Goal: Information Seeking & Learning: Learn about a topic

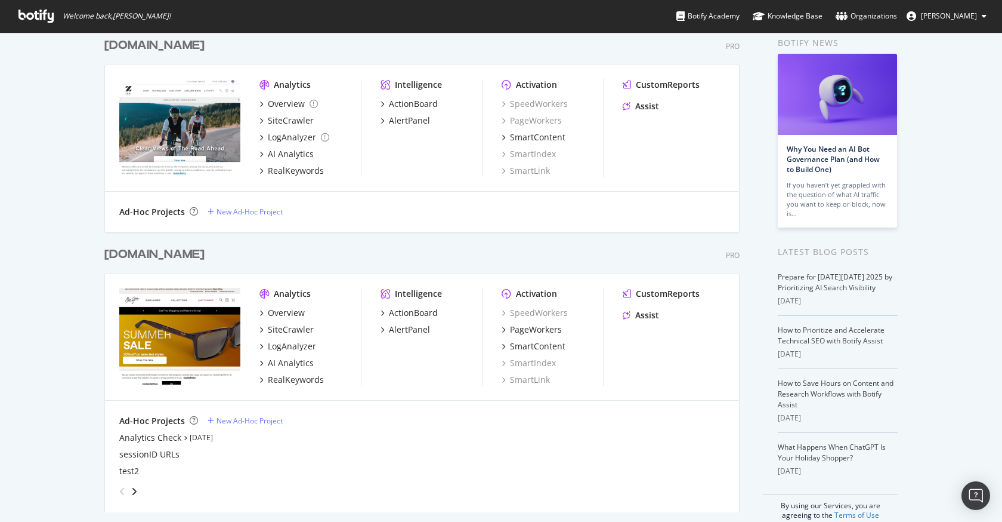
scroll to position [54, 0]
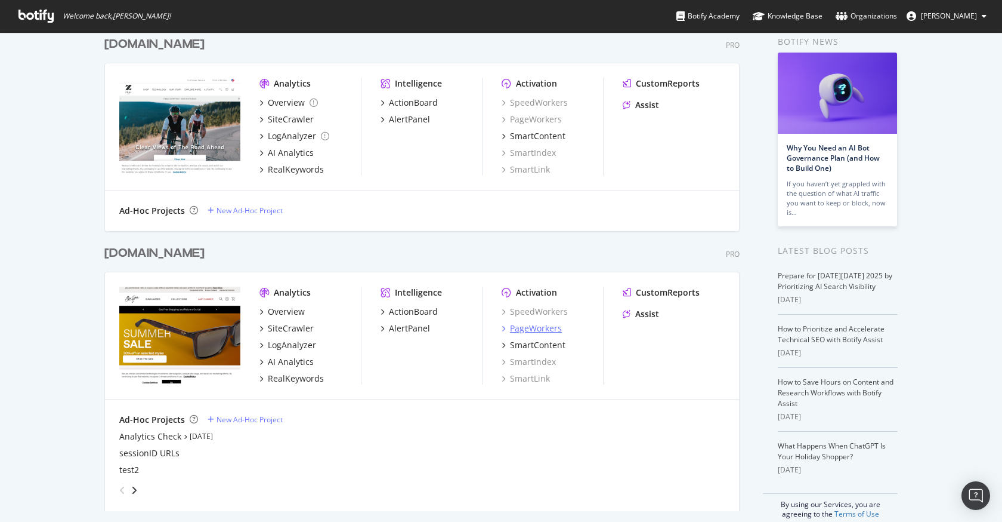
click at [541, 325] on div "PageWorkers" at bounding box center [536, 328] width 52 height 12
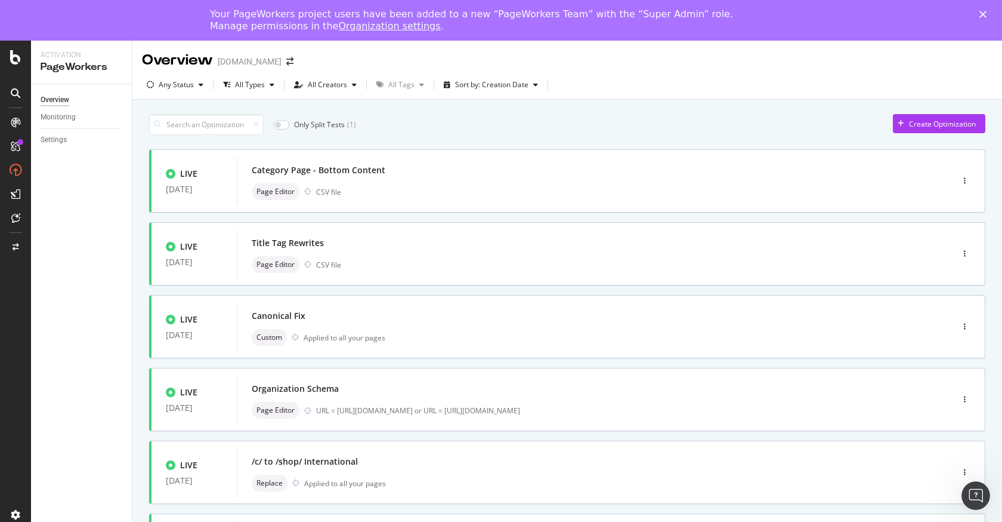
click at [985, 16] on polygon "Close" at bounding box center [983, 14] width 7 height 7
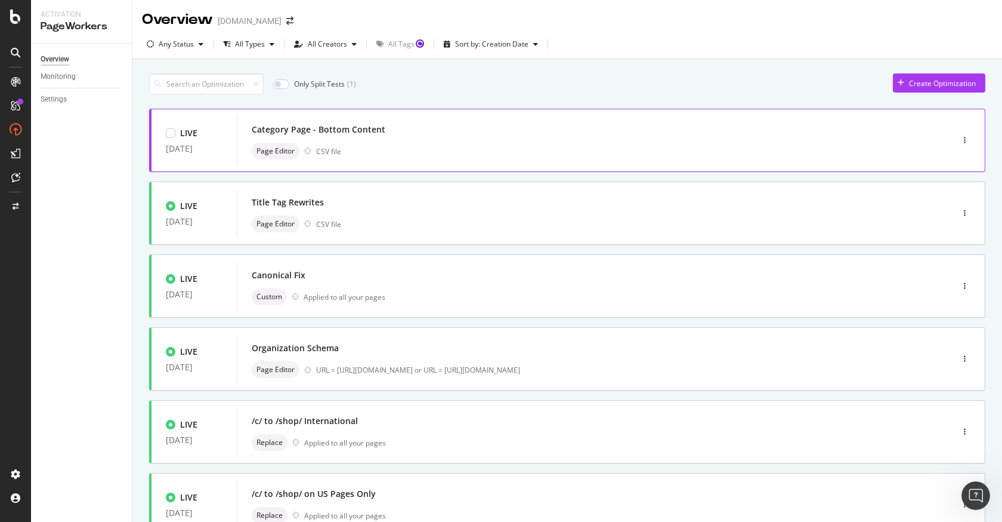
click at [409, 140] on div "Category Page - Bottom Content Page Editor CSV file" at bounding box center [577, 140] width 650 height 38
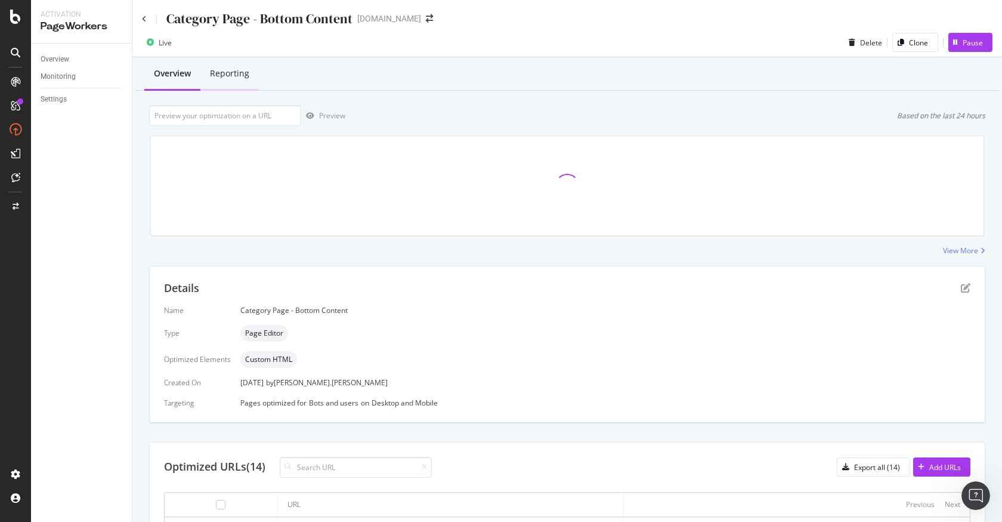
click at [229, 72] on div "Reporting" at bounding box center [229, 73] width 39 height 12
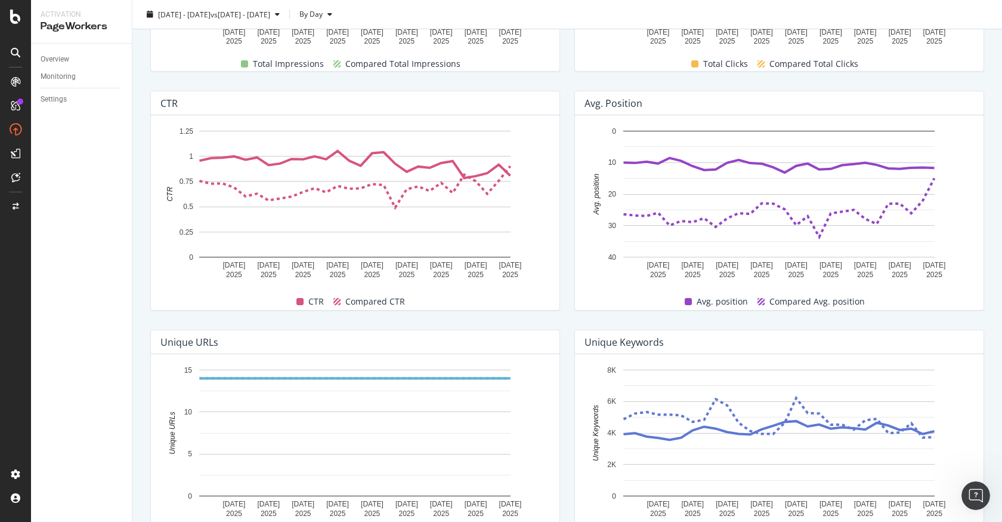
scroll to position [374, 0]
